Goal: Task Accomplishment & Management: Use online tool/utility

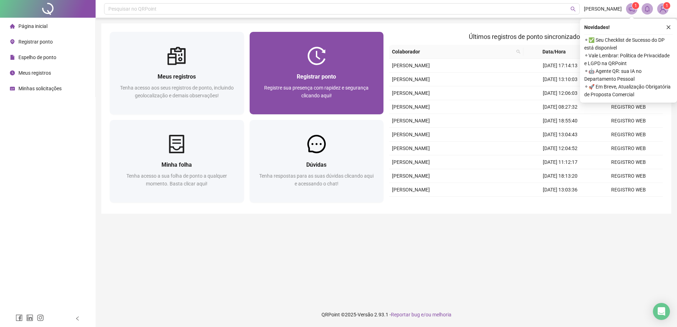
click at [325, 76] on span "Registrar ponto" at bounding box center [316, 76] width 39 height 7
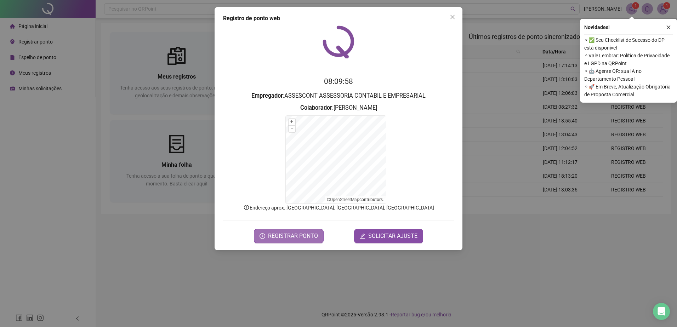
click at [298, 237] on span "REGISTRAR PONTO" at bounding box center [293, 236] width 50 height 8
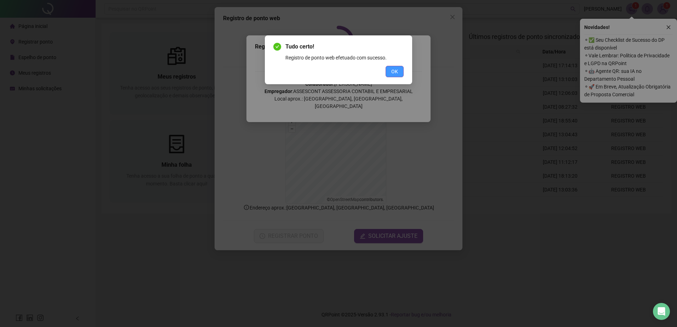
click at [394, 70] on span "OK" at bounding box center [394, 72] width 7 height 8
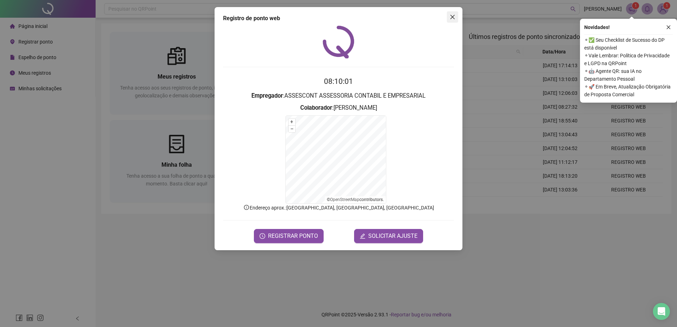
click at [455, 18] on span "Close" at bounding box center [452, 17] width 11 height 6
